Goal: Information Seeking & Learning: Learn about a topic

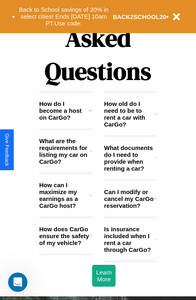
scroll to position [981, 0]
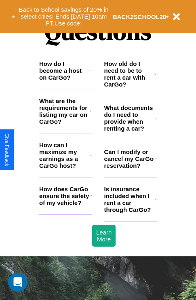
click at [130, 213] on h3 "Is insurance included when I rent a car through CarGo?" at bounding box center [129, 200] width 51 height 28
click at [66, 81] on h3 "How do I become a host on CarGo?" at bounding box center [64, 70] width 50 height 21
click at [130, 213] on h3 "Is insurance included when I rent a car through CarGo?" at bounding box center [129, 200] width 51 height 28
click at [91, 115] on icon at bounding box center [91, 111] width 2 height 6
